Goal: Find specific page/section: Find specific page/section

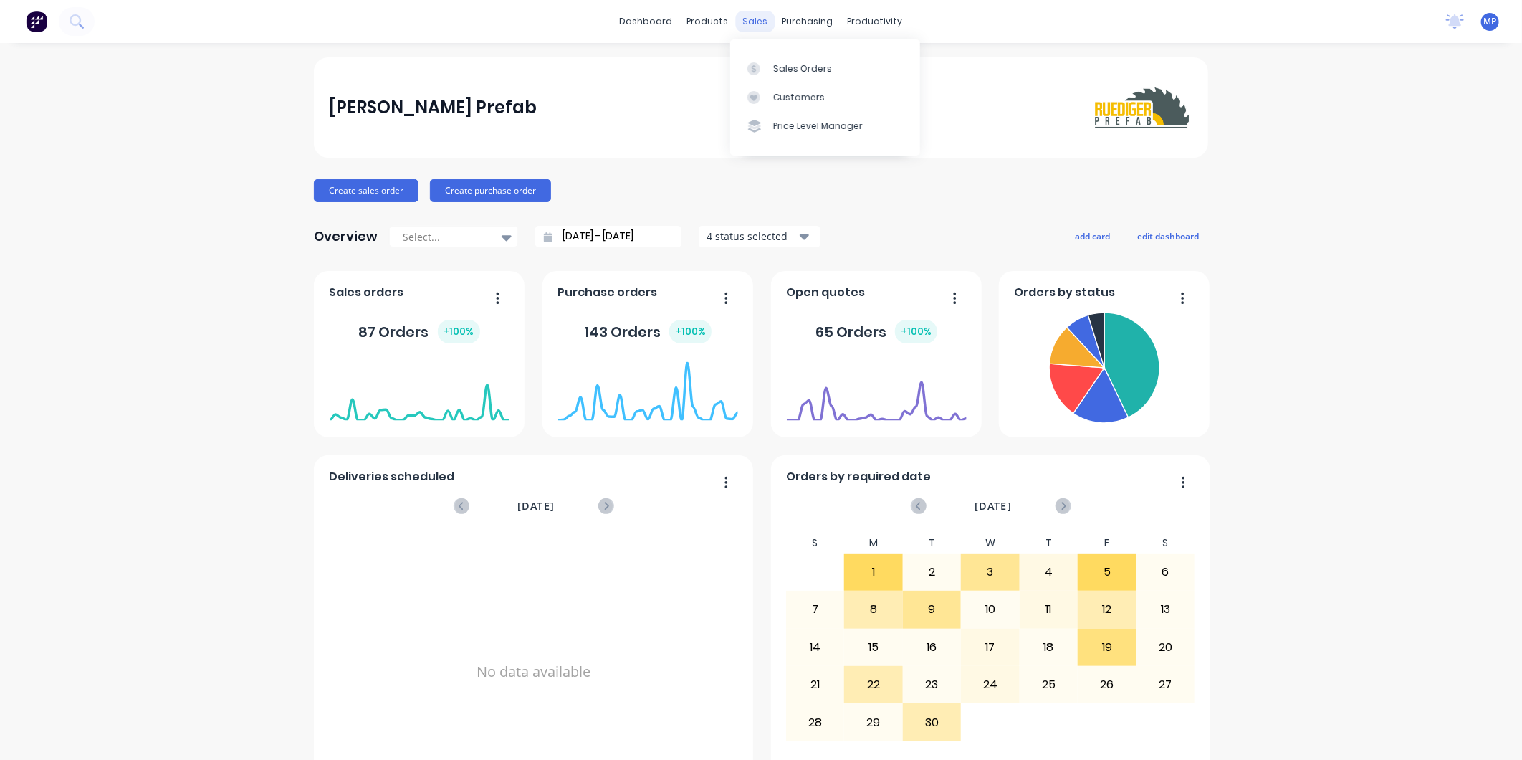
click at [746, 21] on div "sales" at bounding box center [755, 21] width 39 height 21
click at [758, 62] on icon at bounding box center [753, 68] width 13 height 13
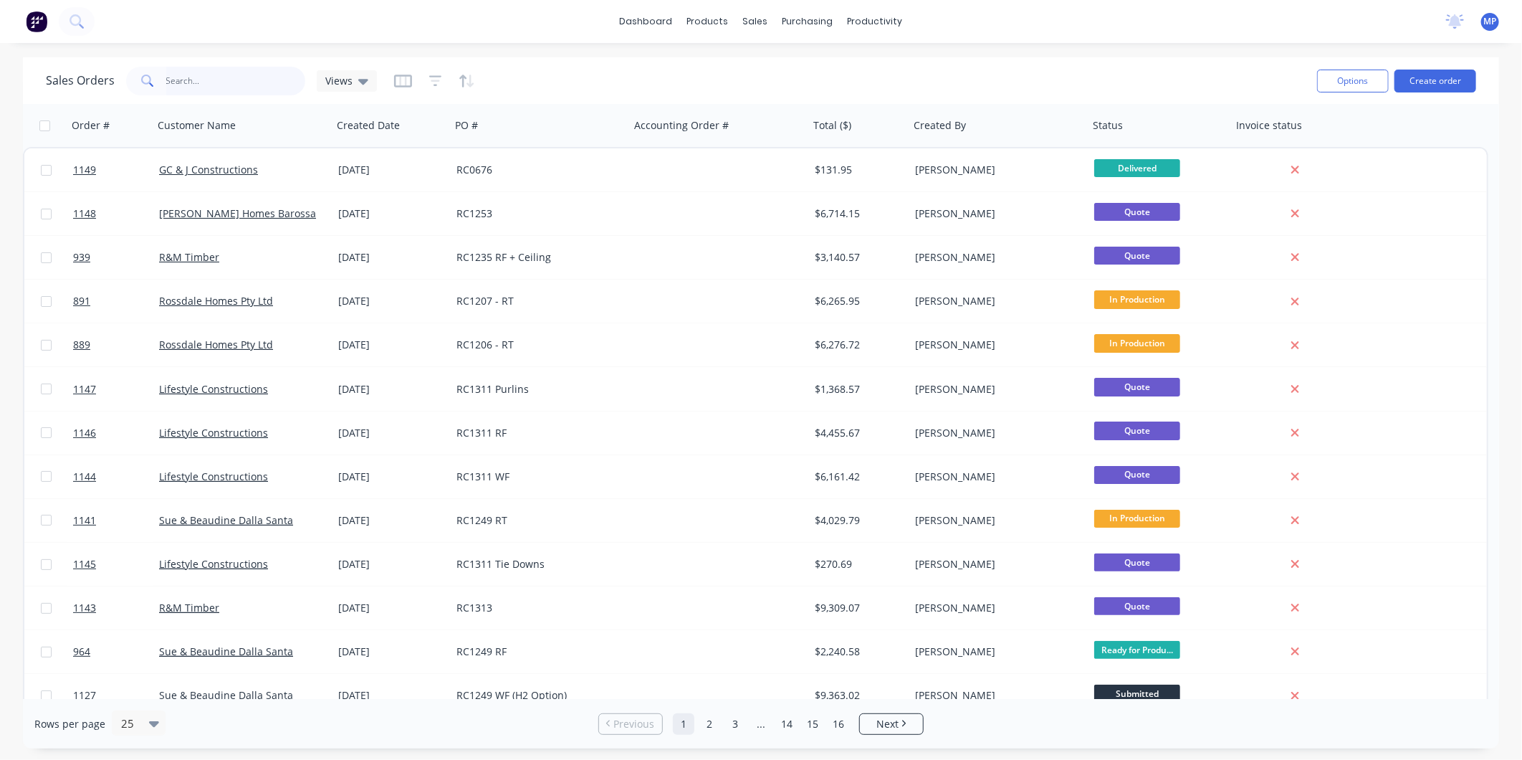
click at [227, 83] on input "text" at bounding box center [236, 81] width 140 height 29
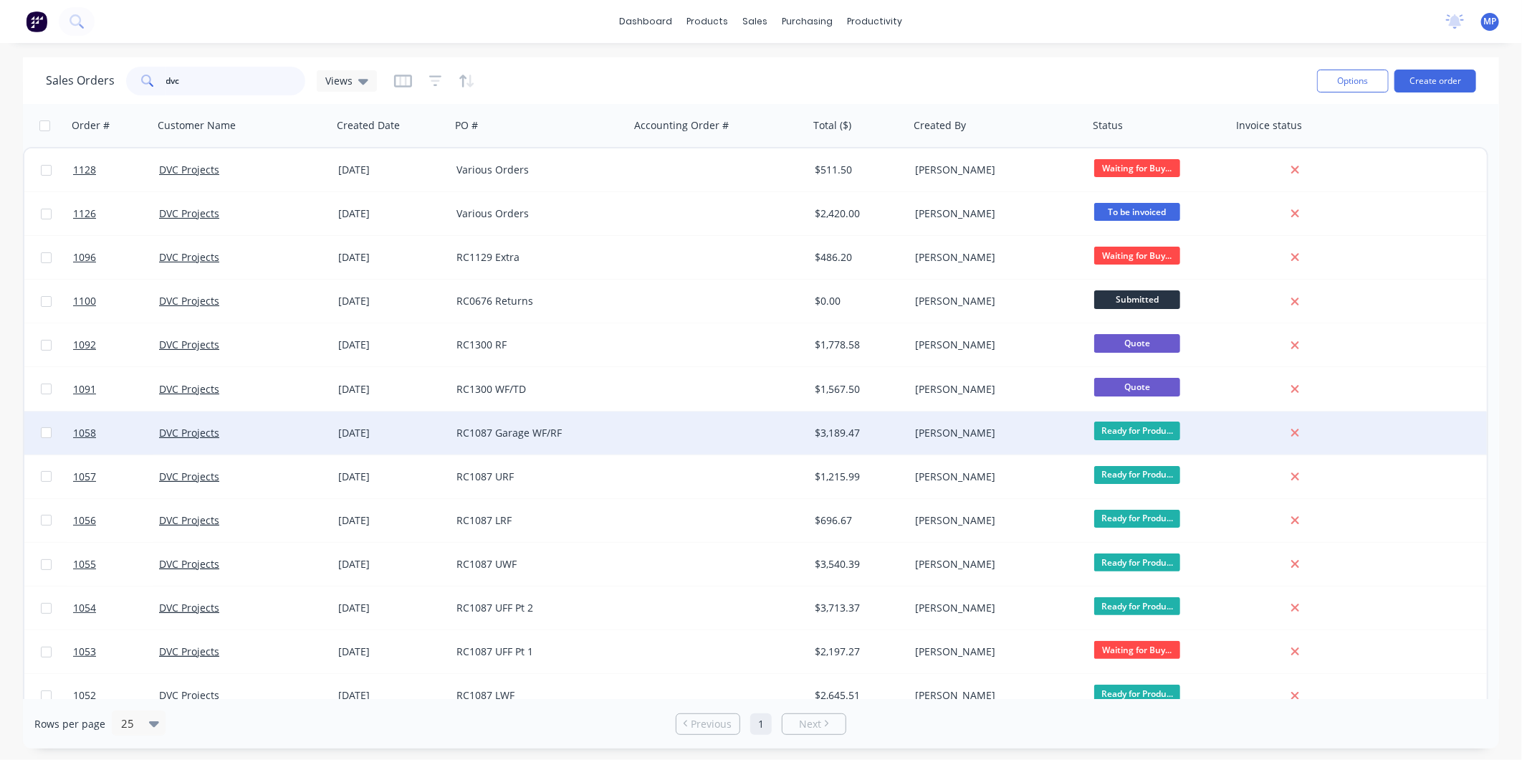
type input "dvc"
click at [566, 428] on div "RC1087 Garage WF/RF" at bounding box center [535, 433] width 159 height 14
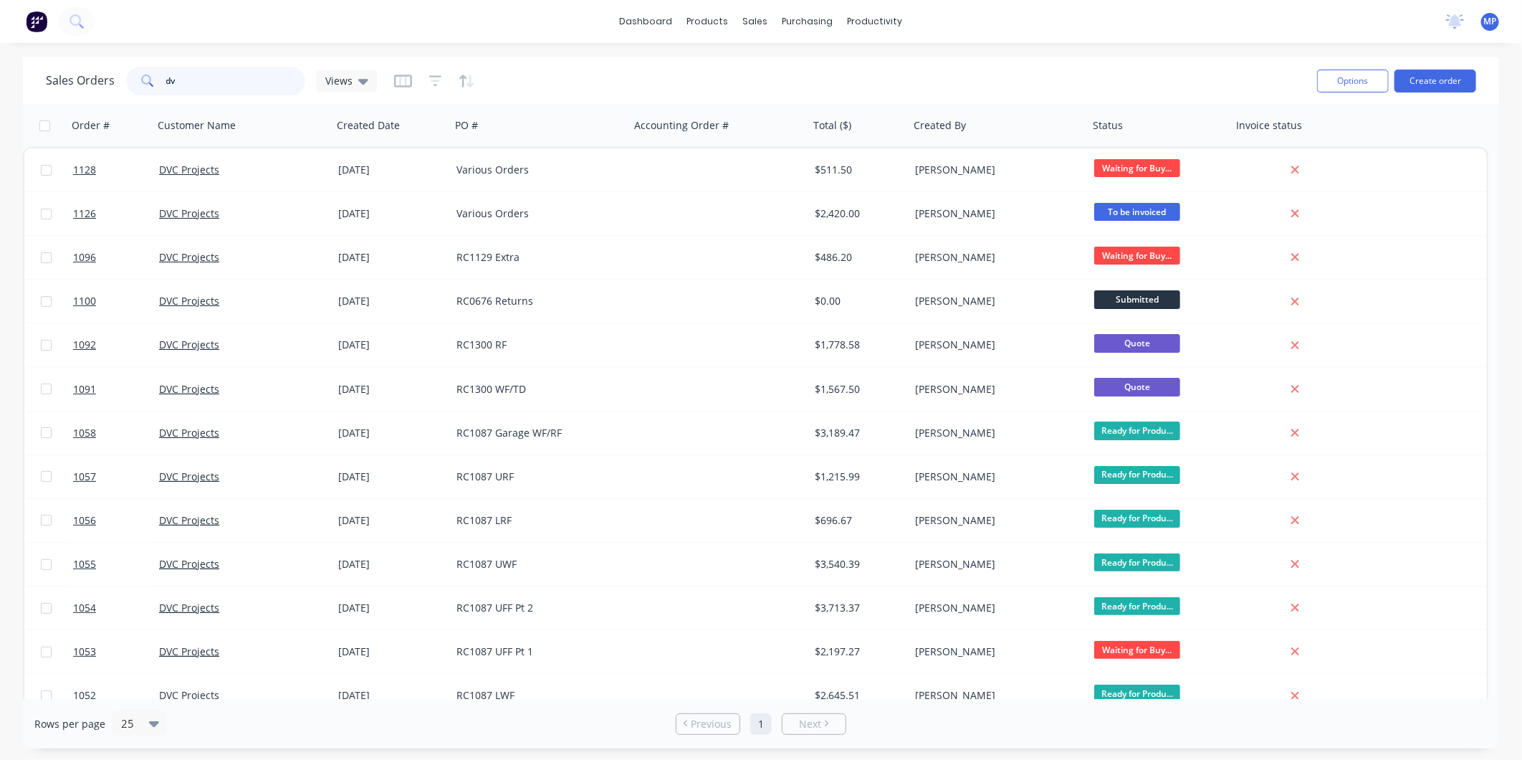
type input "d"
type input "1087"
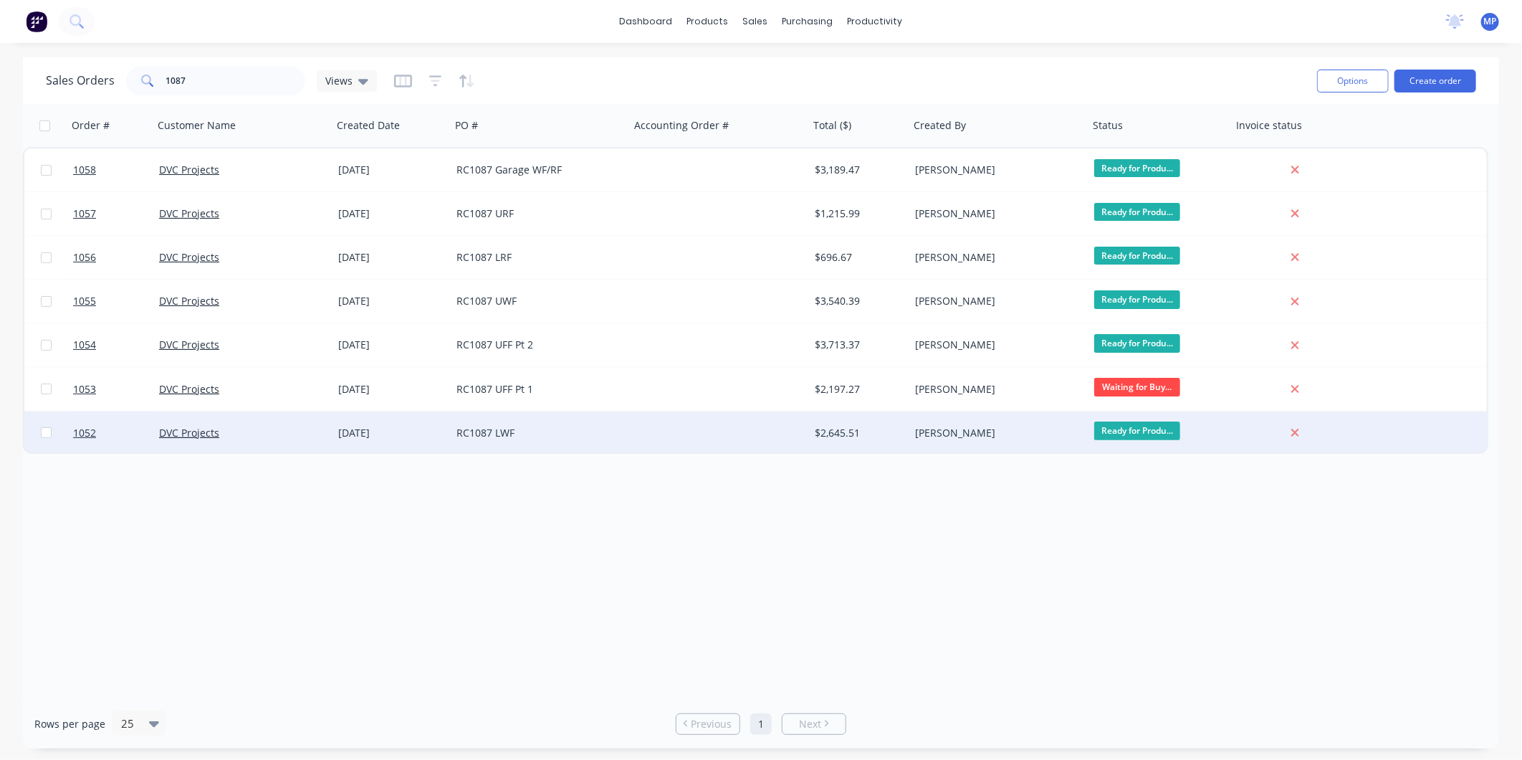
click at [557, 424] on div "RC1087 LWF" at bounding box center [540, 432] width 179 height 43
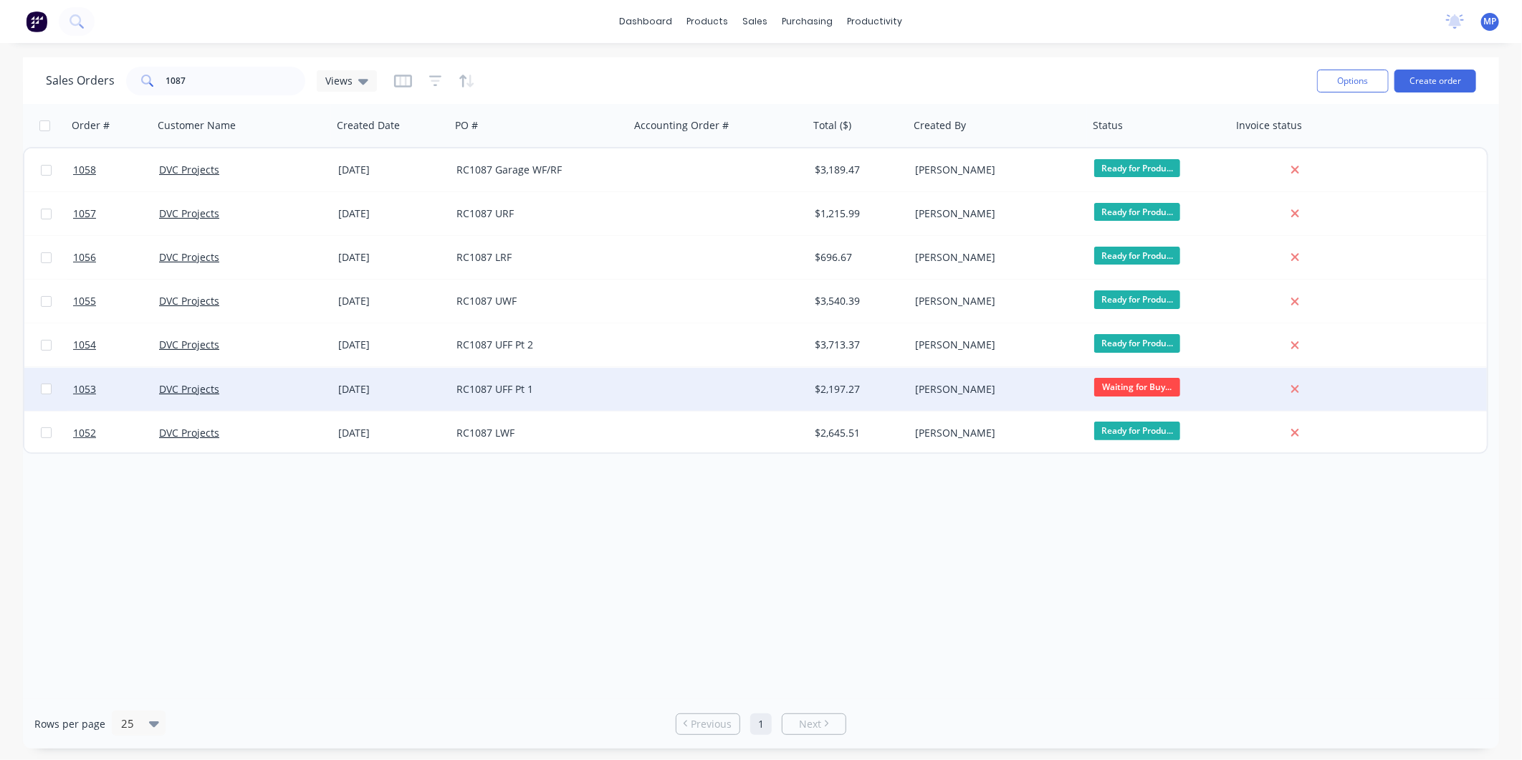
click at [593, 391] on div "RC1087 UFF Pt 1" at bounding box center [535, 389] width 159 height 14
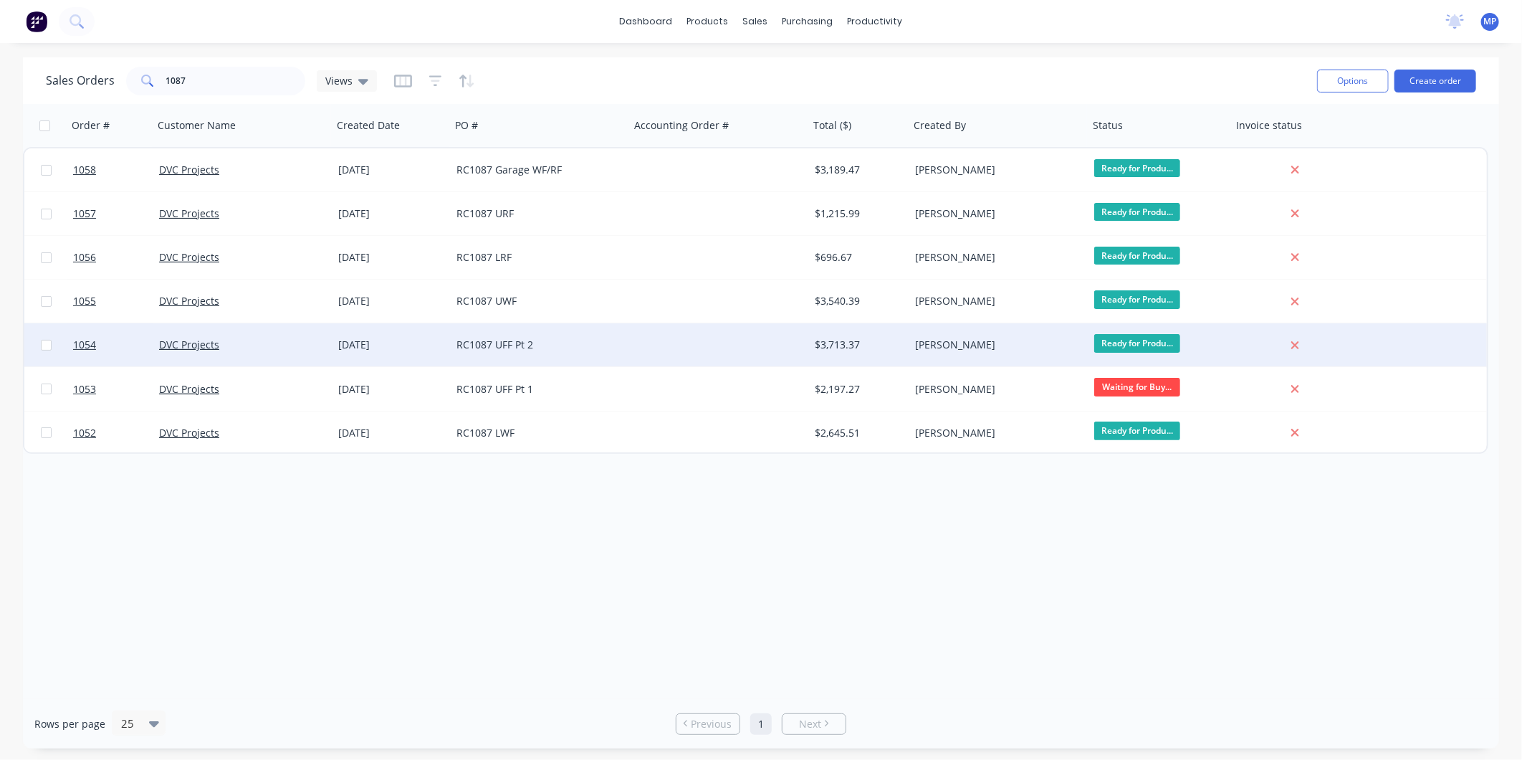
click at [543, 345] on div "RC1087 UFF Pt 2" at bounding box center [535, 345] width 159 height 14
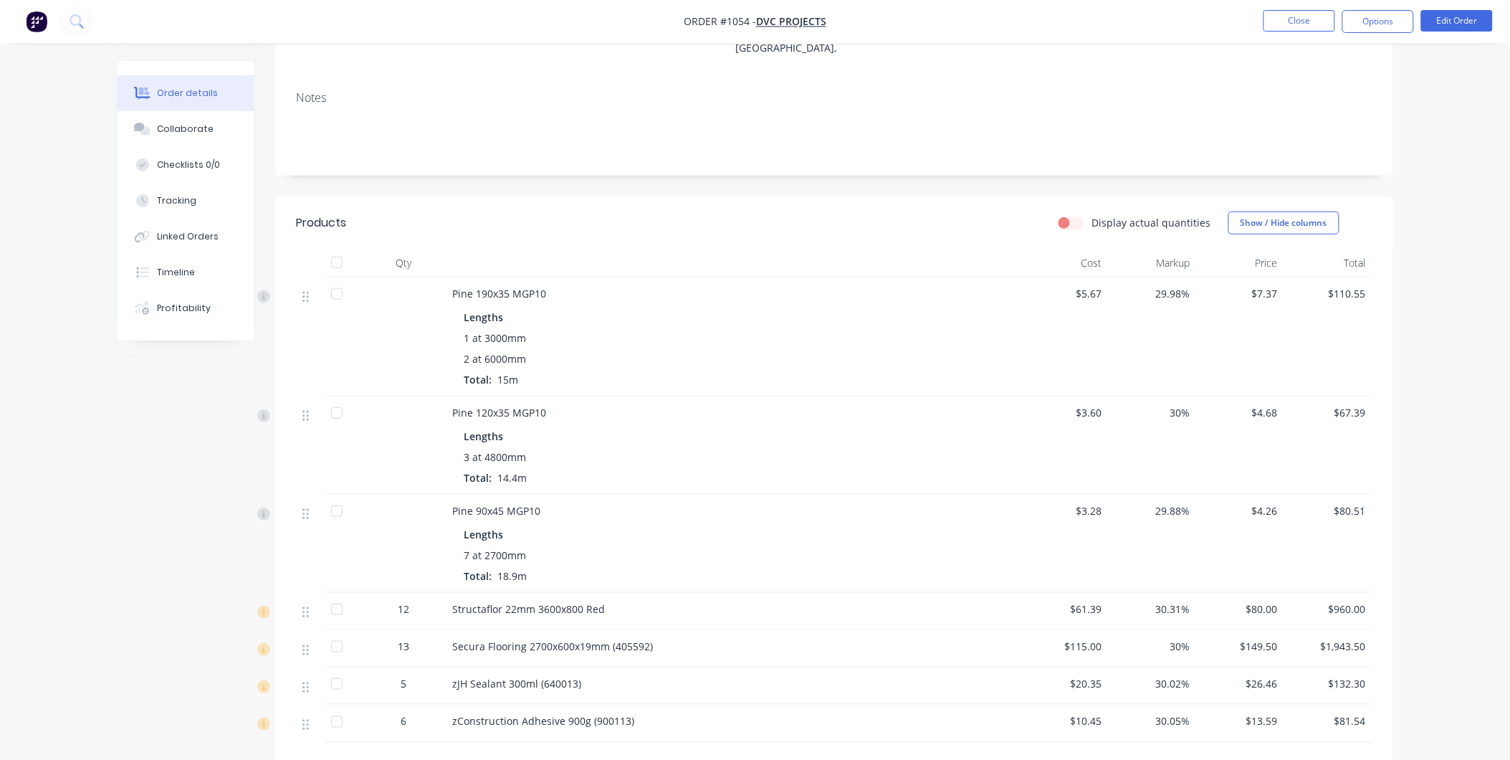
scroll to position [239, 0]
